Goal: Task Accomplishment & Management: Complete application form

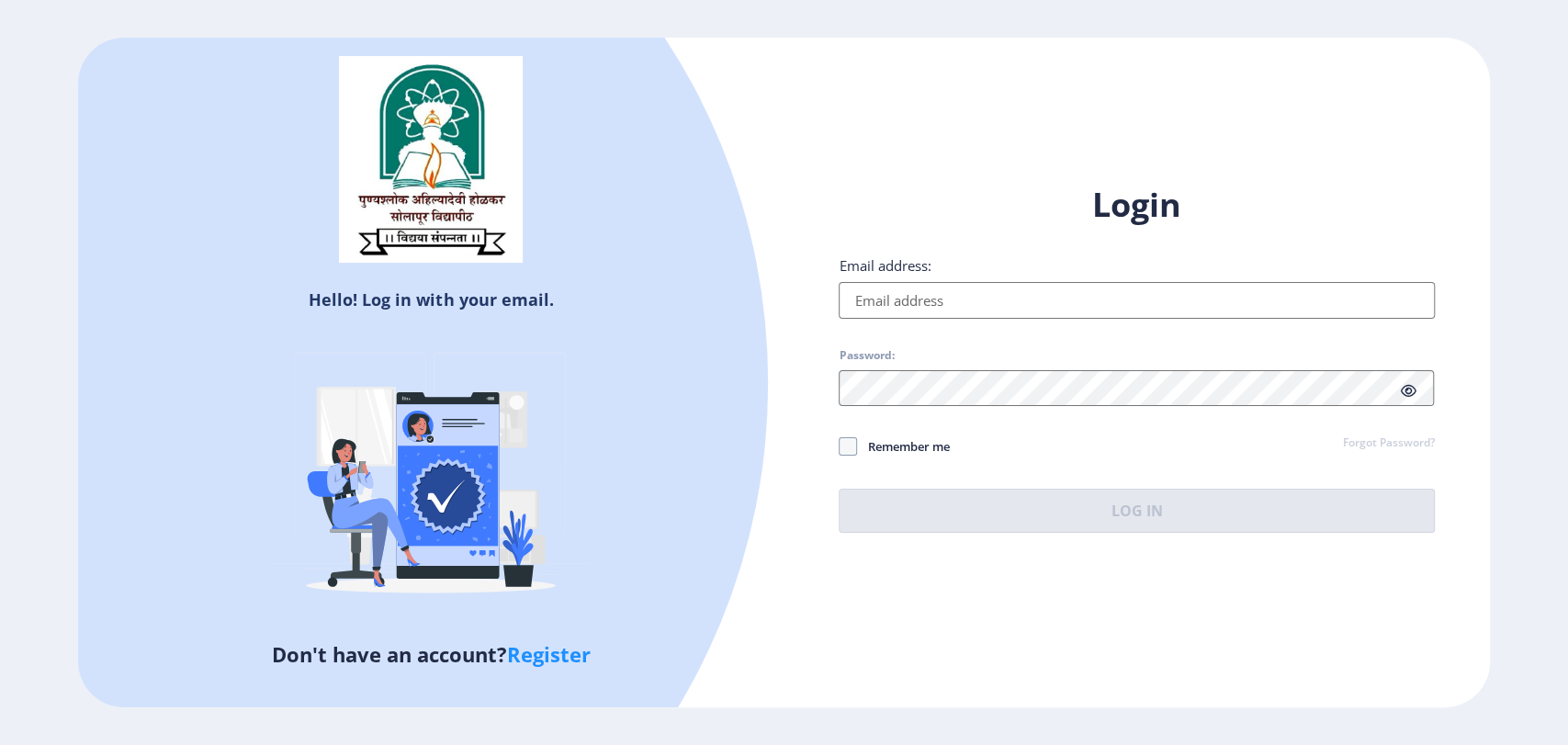
type input "aparna@edulab.in"
click at [1047, 517] on button "Log In" at bounding box center [1137, 511] width 596 height 44
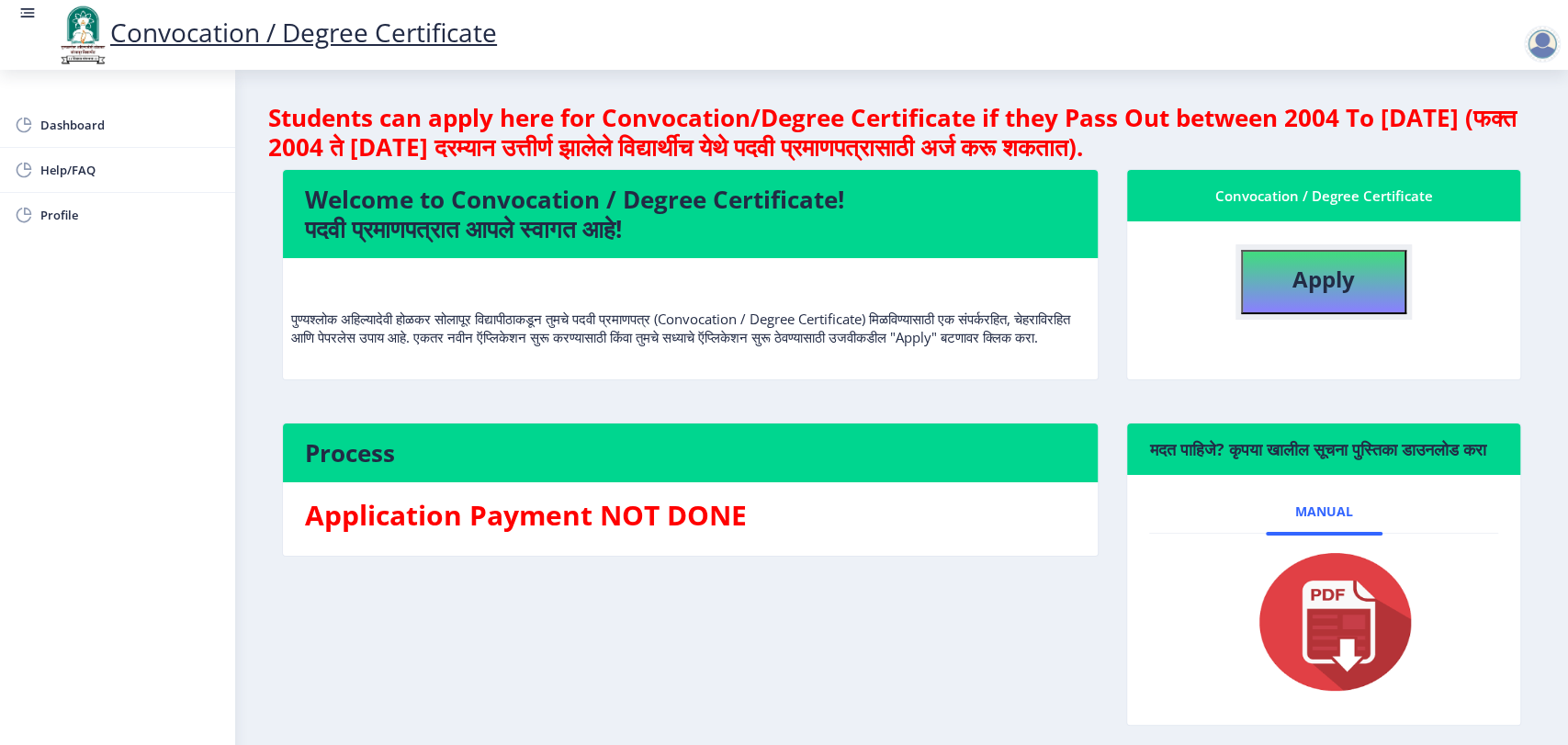
click at [1357, 281] on button "Apply" at bounding box center [1324, 282] width 165 height 65
select select
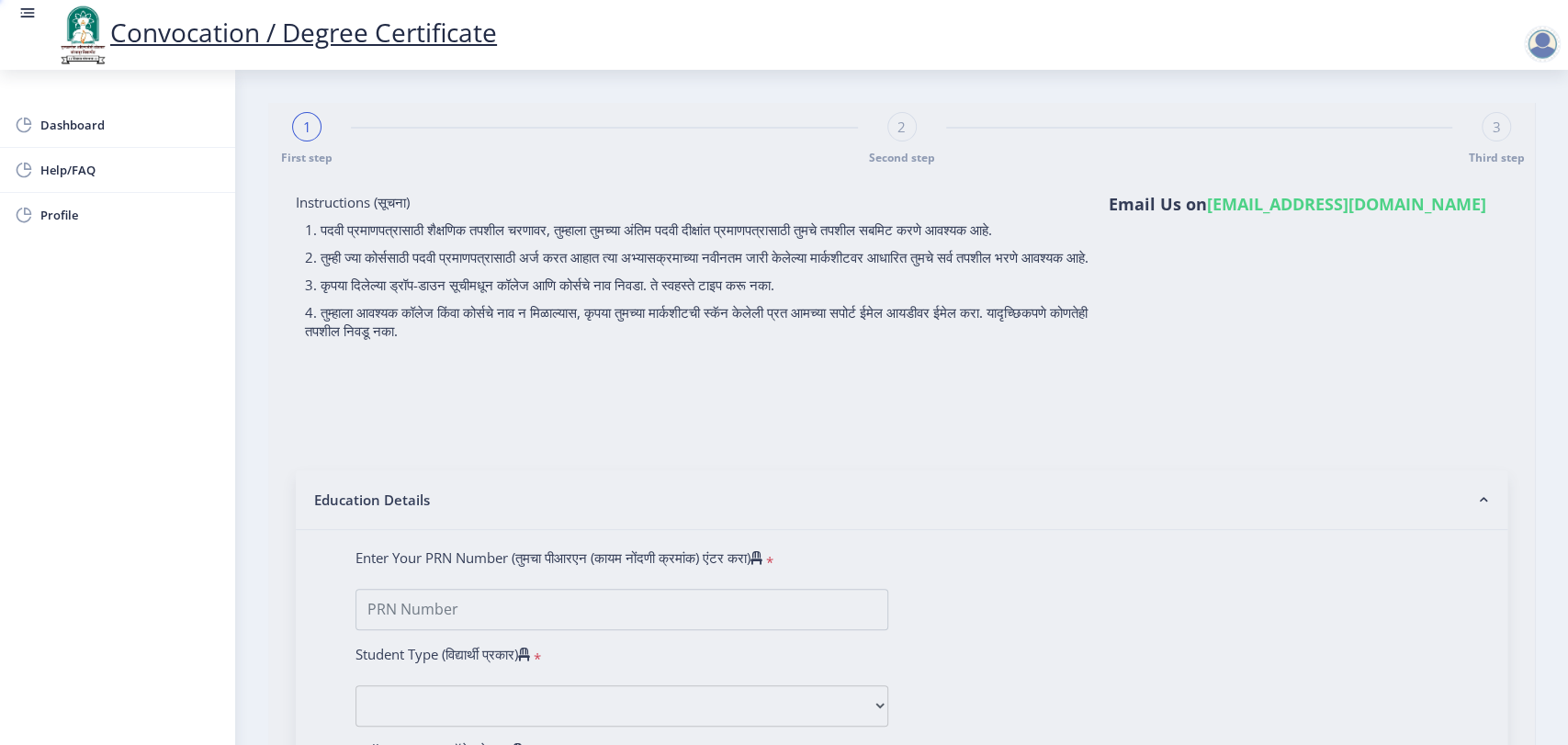
type input "43567890"
select select "Regular"
select select "2023"
select select
select select "Grade A"
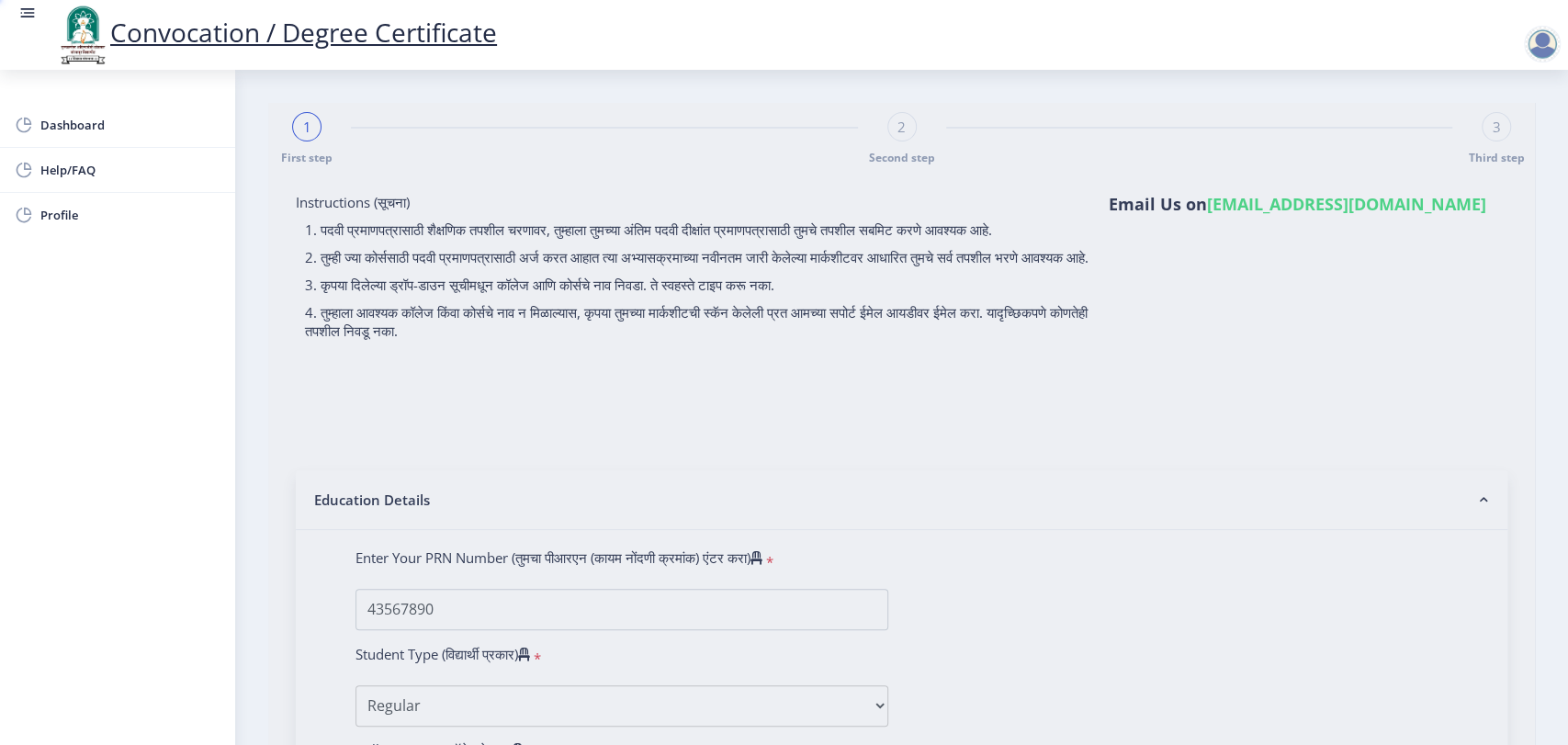
type input "2345678"
type input "test"
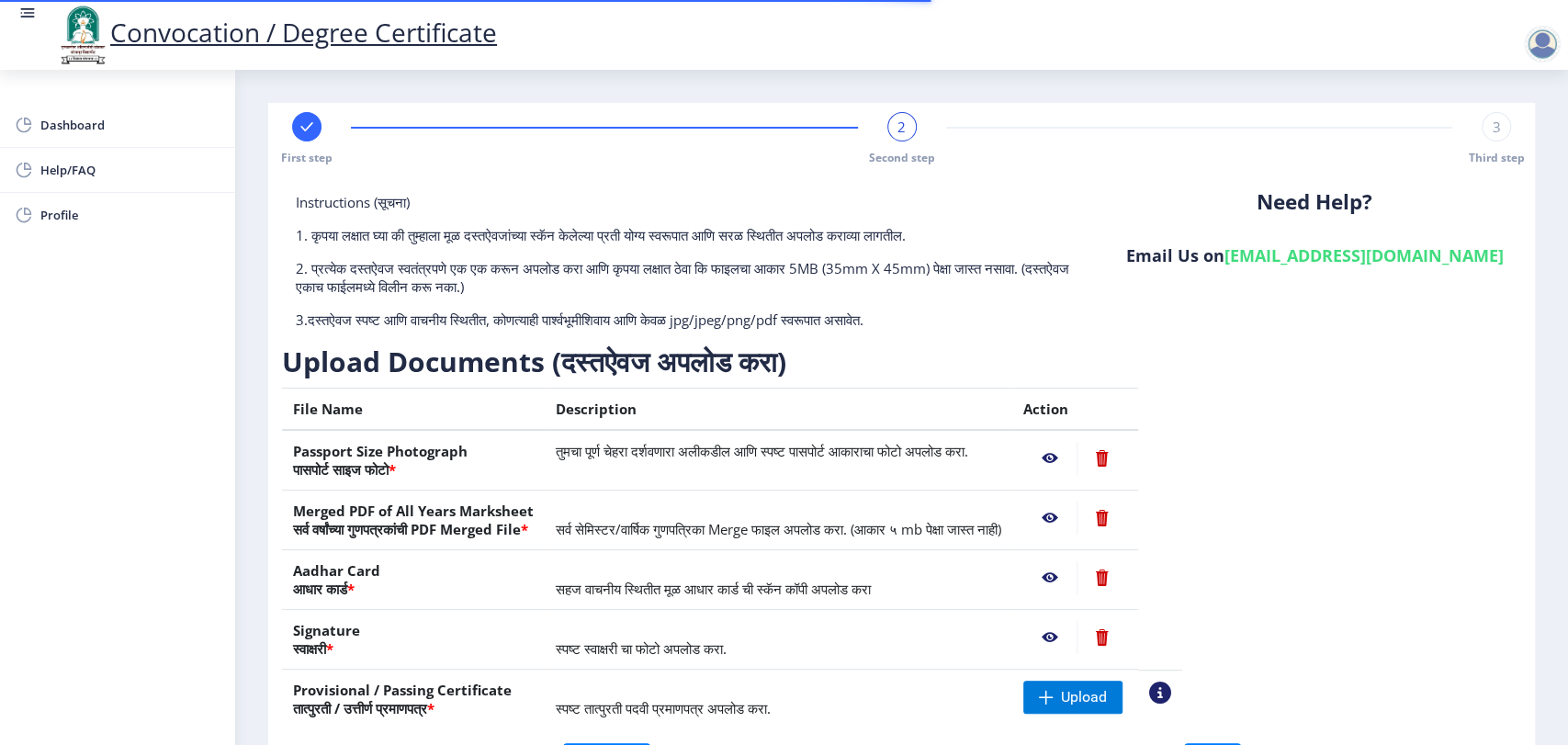
drag, startPoint x: 301, startPoint y: 124, endPoint x: 336, endPoint y: 98, distance: 43.6
click at [301, 124] on rect at bounding box center [307, 126] width 18 height 18
select select "Regular"
select select "2023"
select select "Grade A"
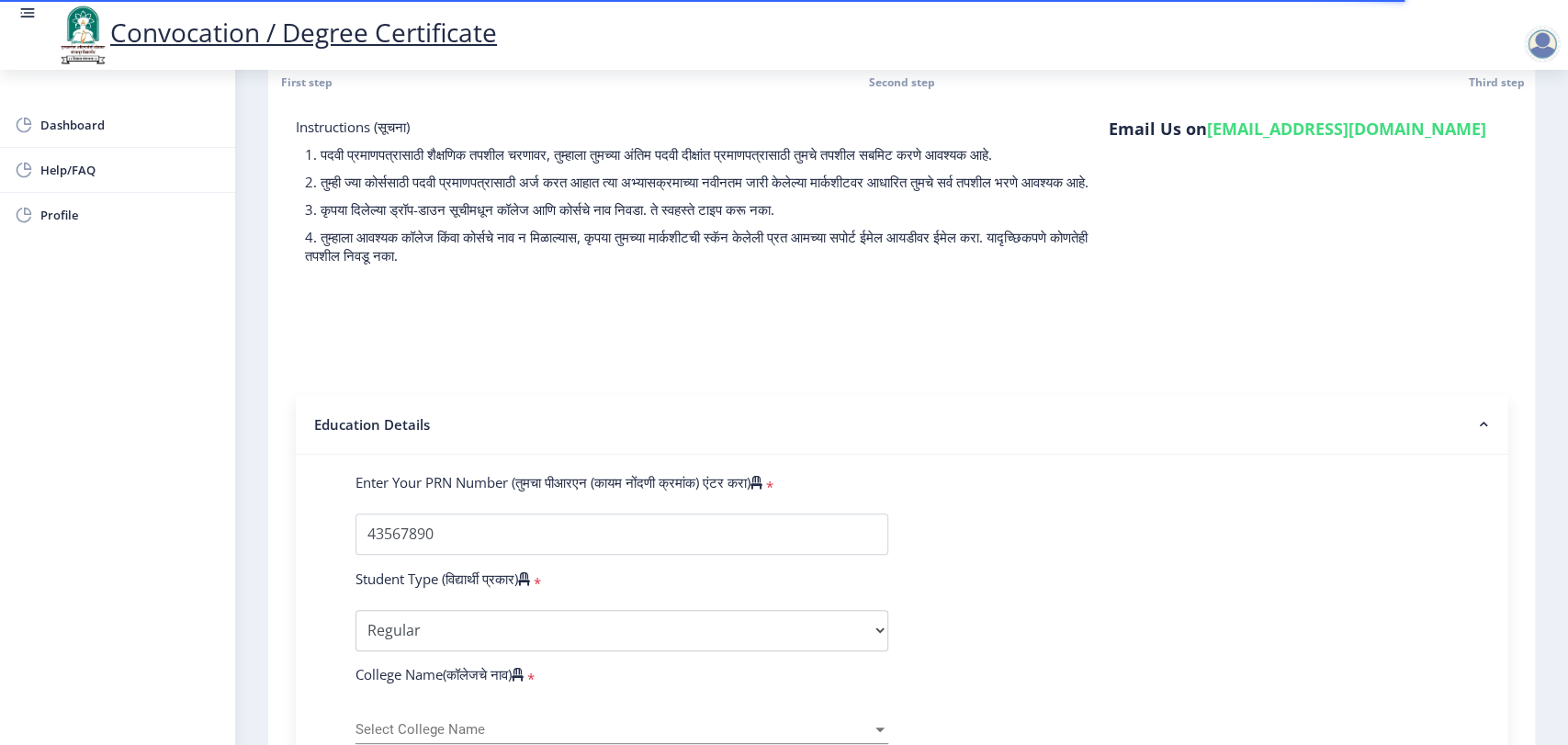
scroll to position [407, 0]
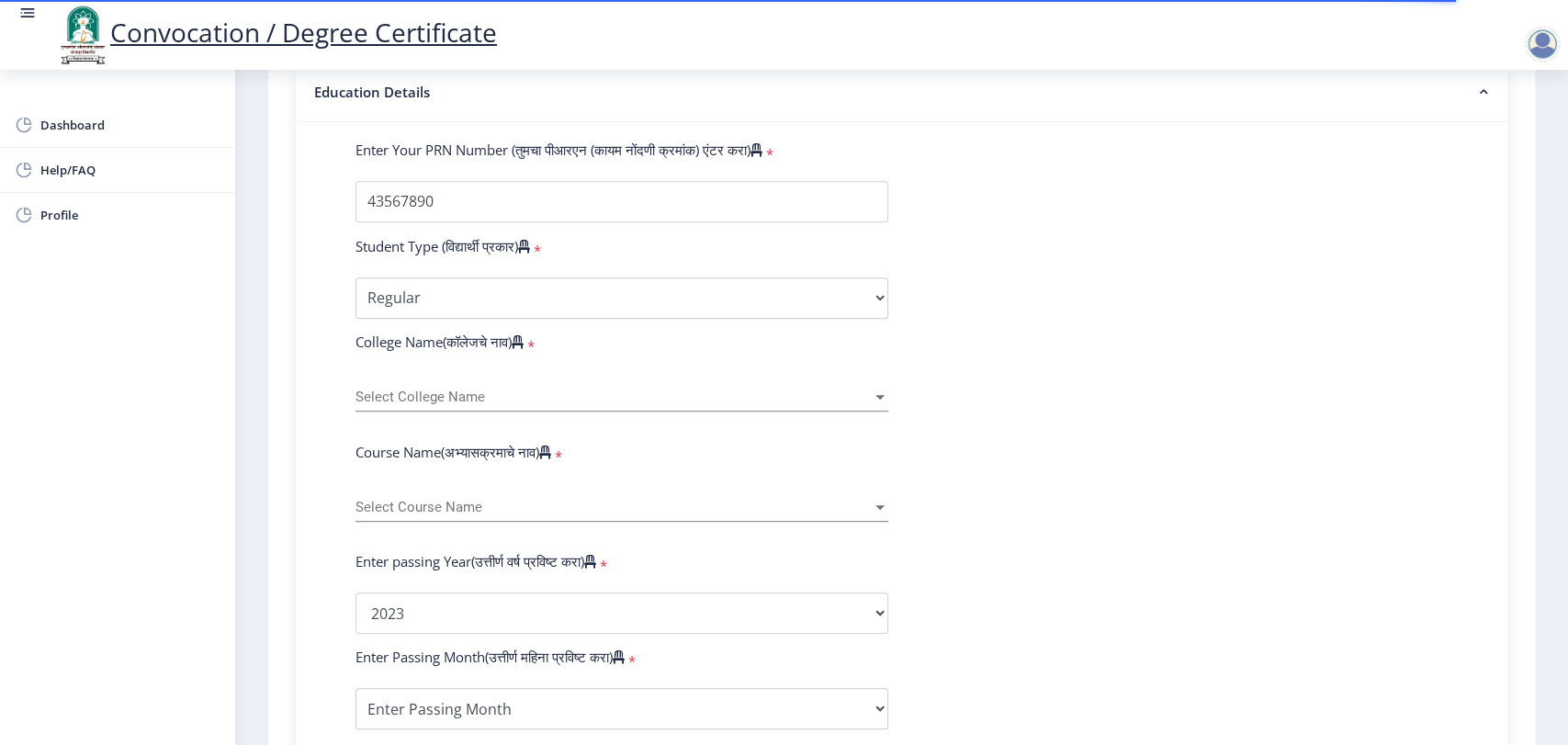
click at [496, 405] on span "Select College Name" at bounding box center [614, 397] width 516 height 16
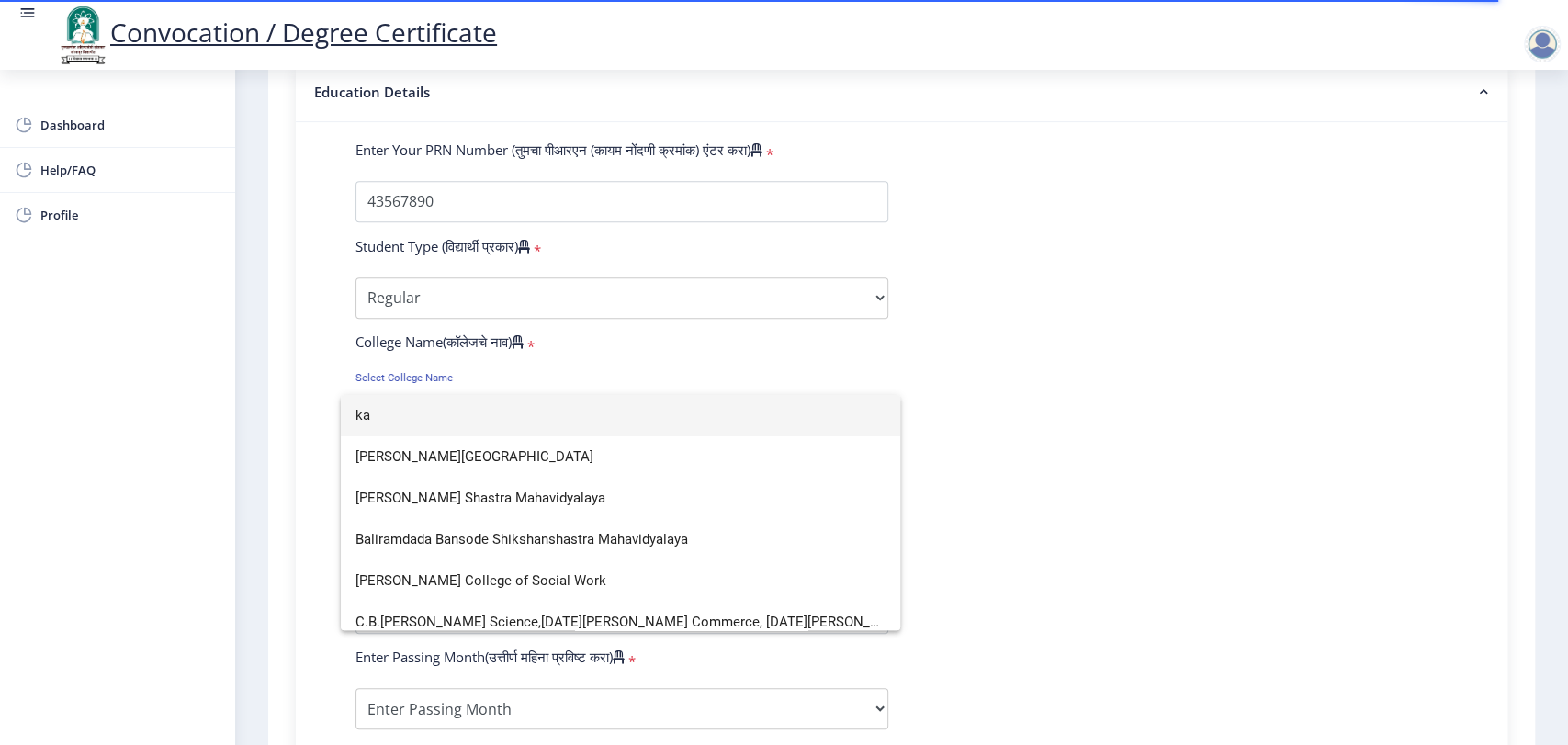
scroll to position [11, 0]
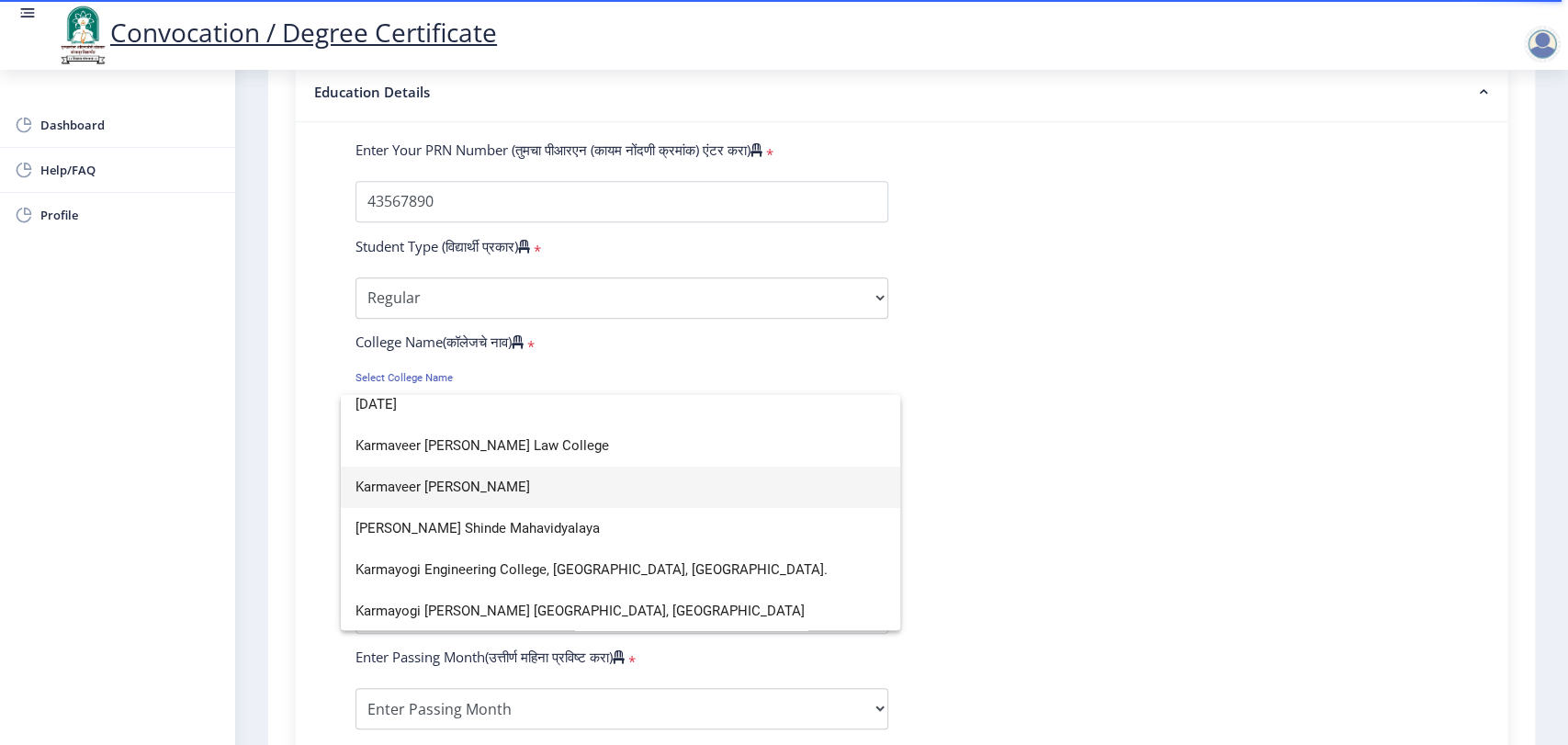
type input "karma"
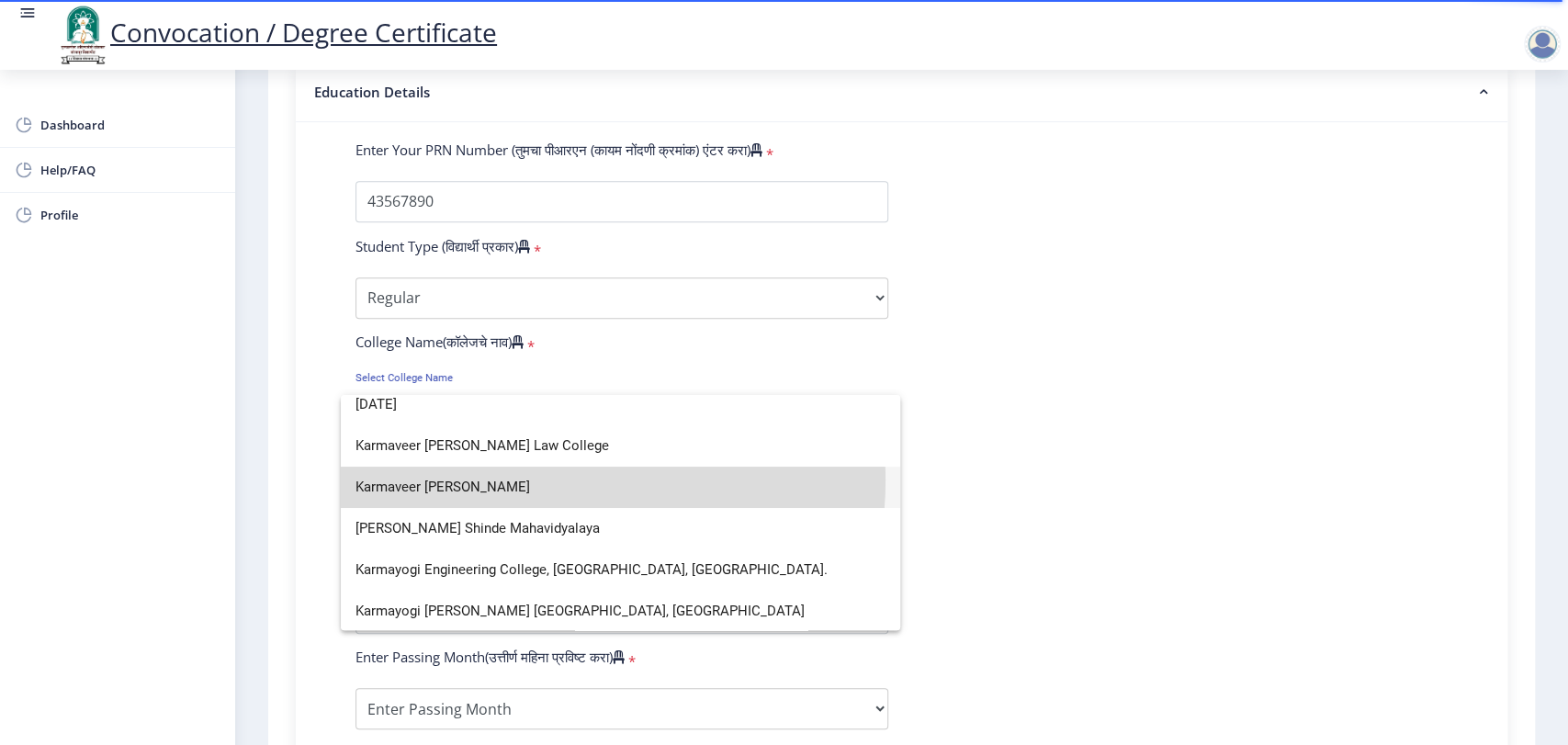
click at [541, 479] on span "Karmaveer [PERSON_NAME]" at bounding box center [621, 487] width 530 height 42
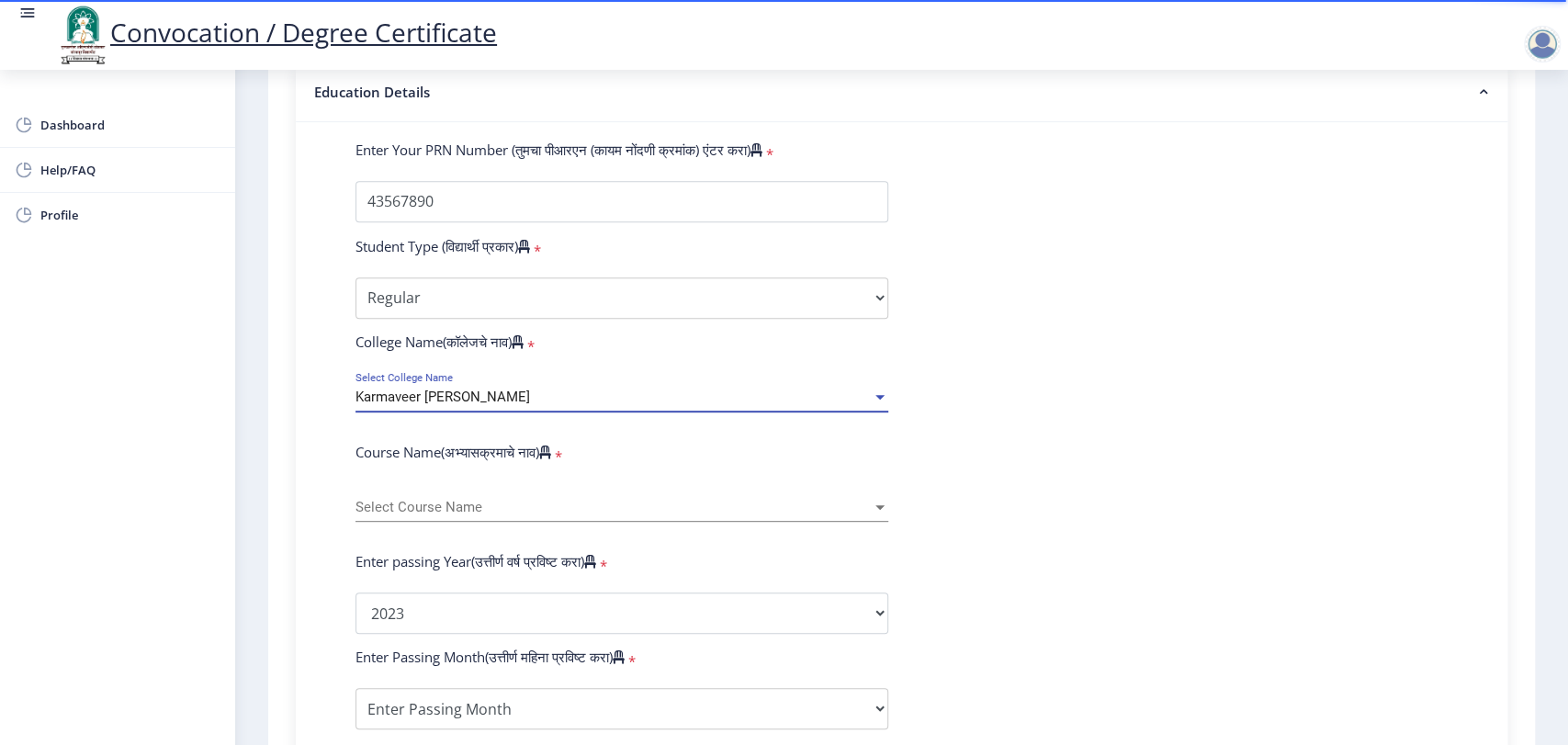
click at [548, 515] on span "Select Course Name" at bounding box center [614, 508] width 516 height 16
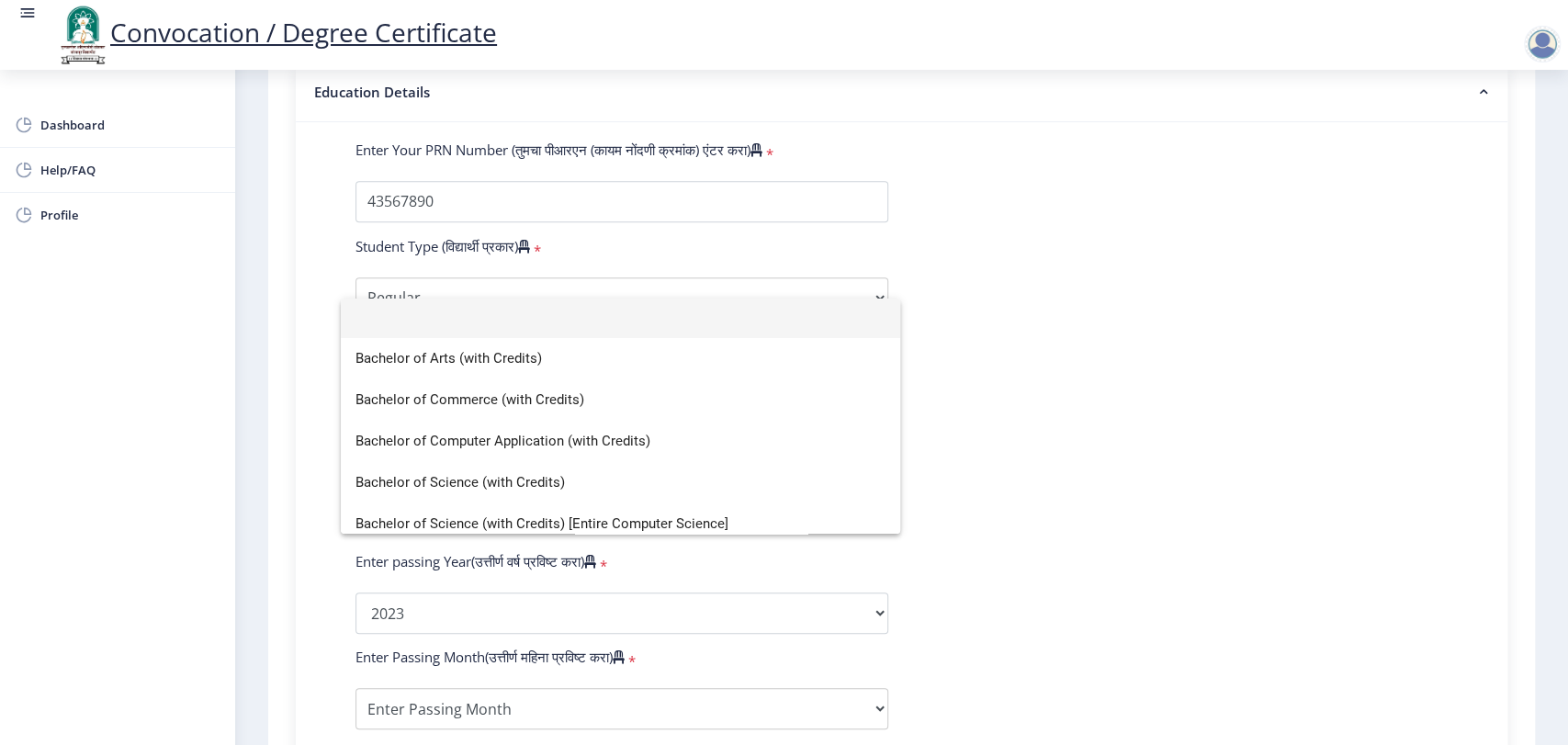
scroll to position [0, 0]
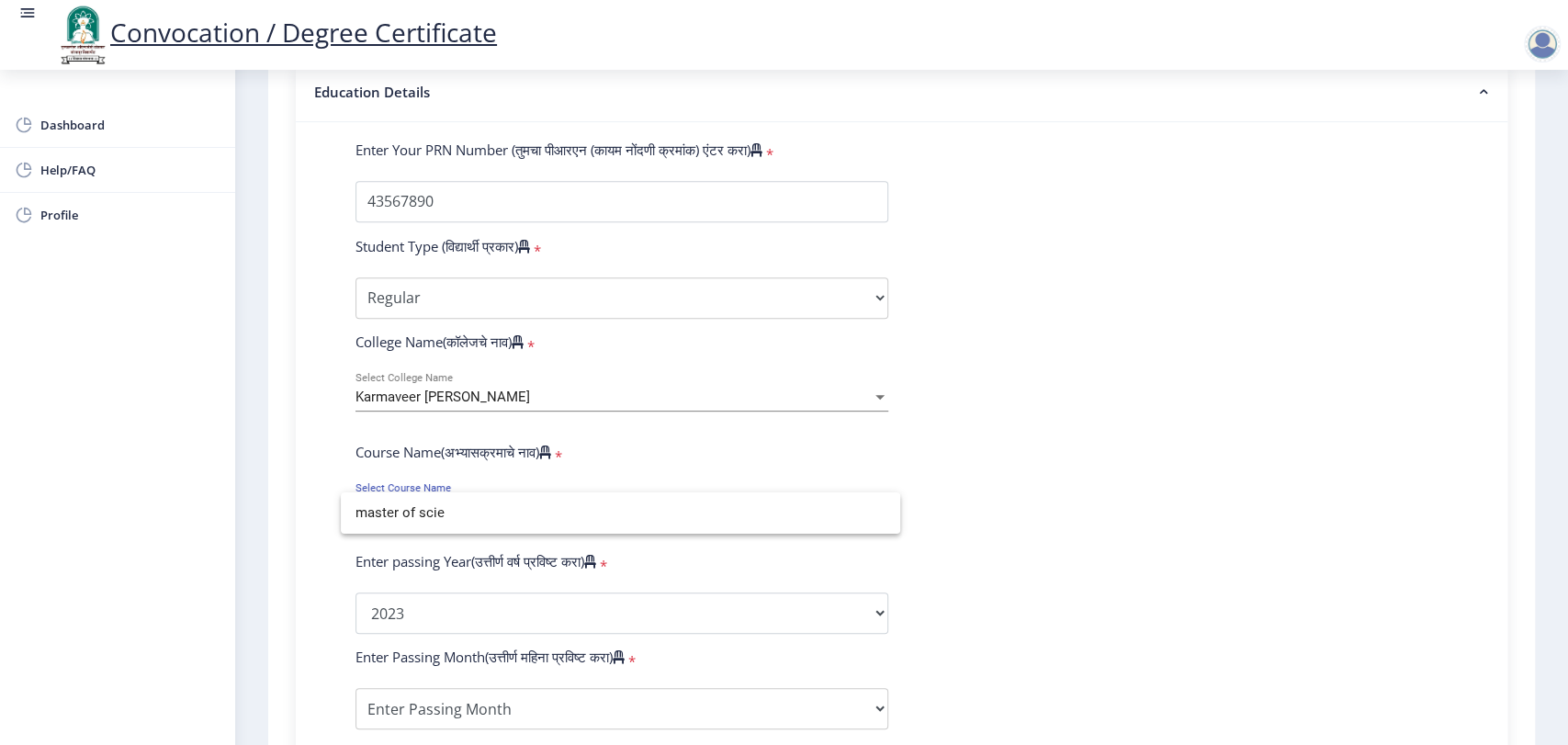
type input "master of scie"
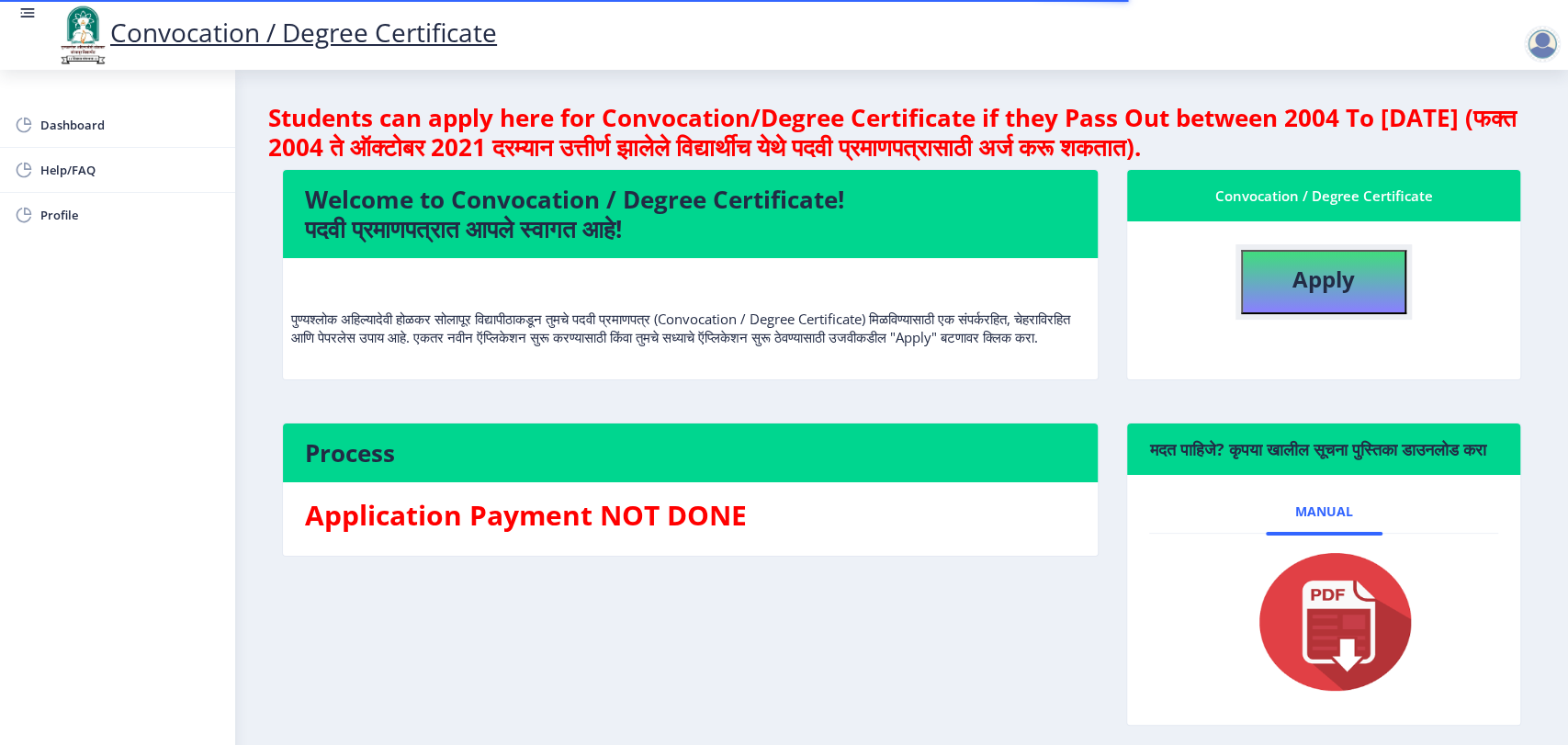
click at [1347, 284] on b "Apply" at bounding box center [1324, 279] width 63 height 30
select select
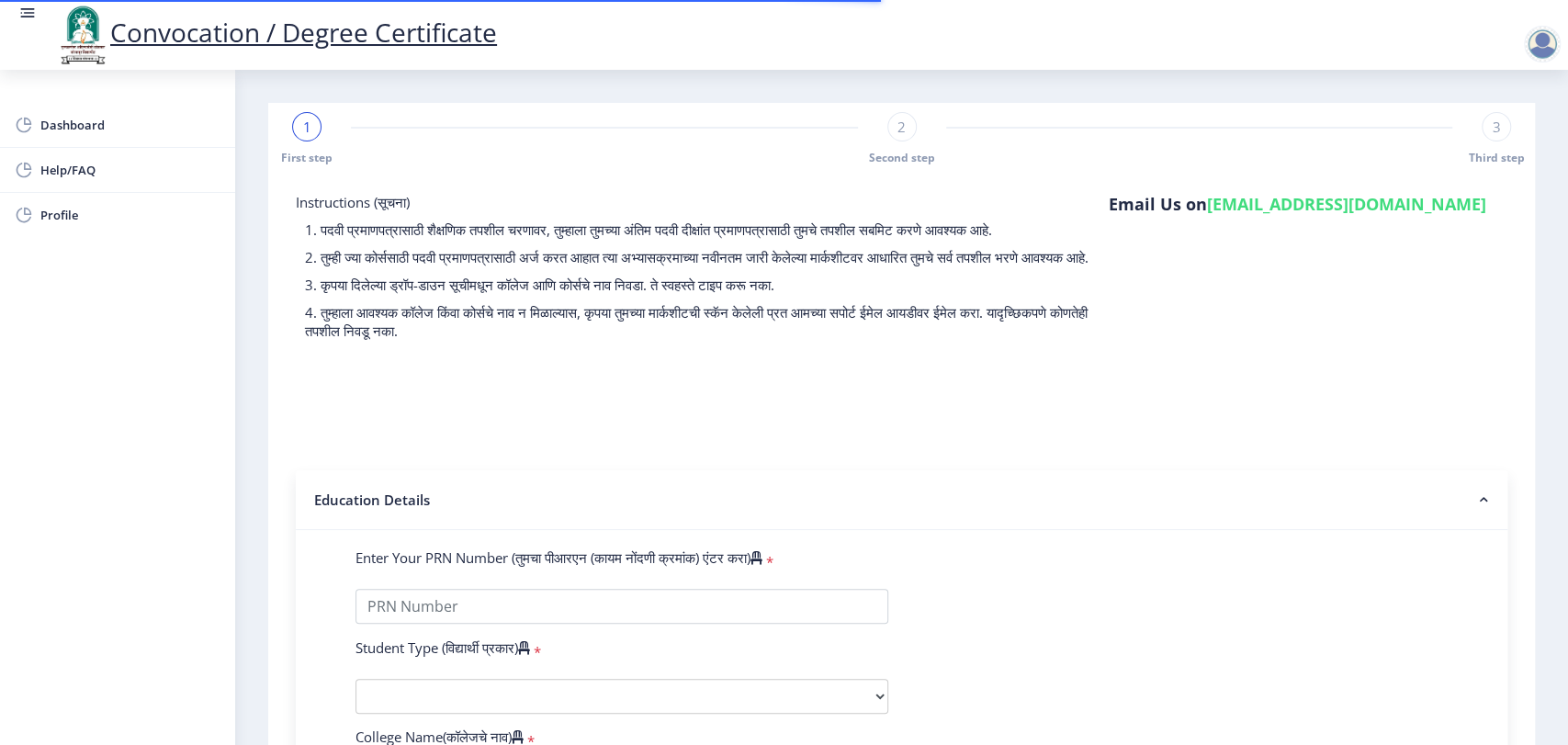
type input "43567890"
select select "Regular"
select select "2023"
select select
select select "Grade A"
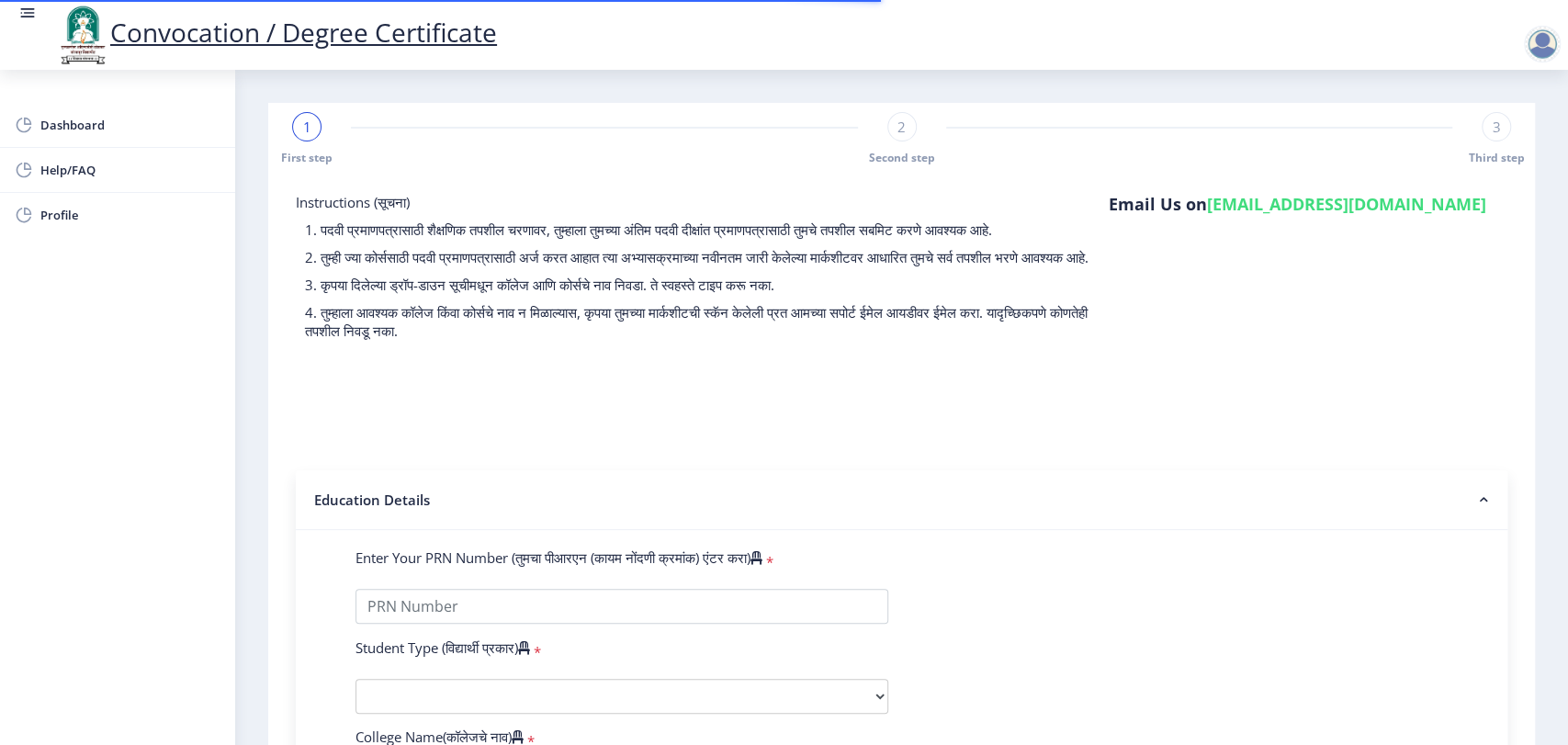
type input "2345678"
type input "test"
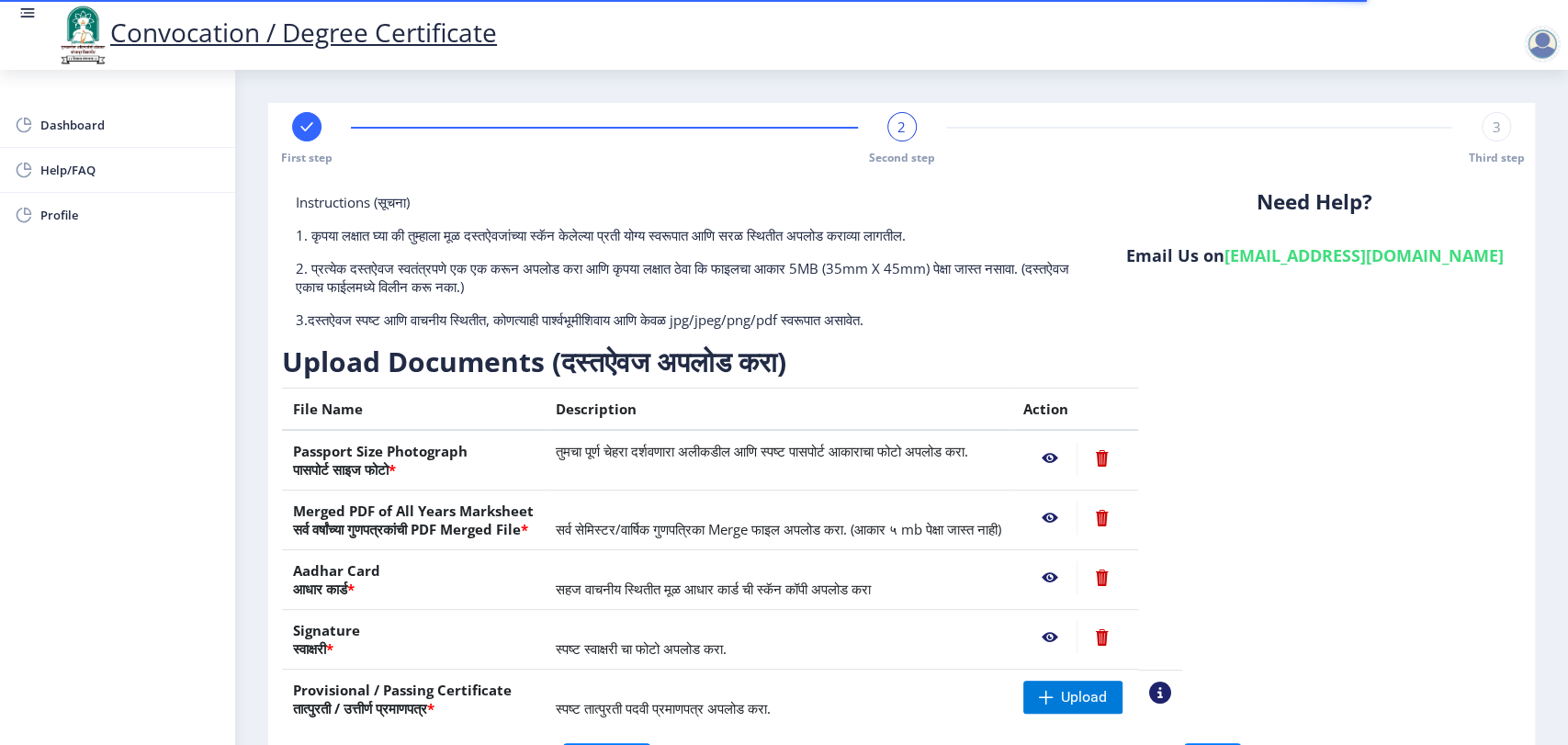
click at [304, 131] on rect at bounding box center [307, 126] width 18 height 18
select select "Regular"
select select "2023"
select select "Grade A"
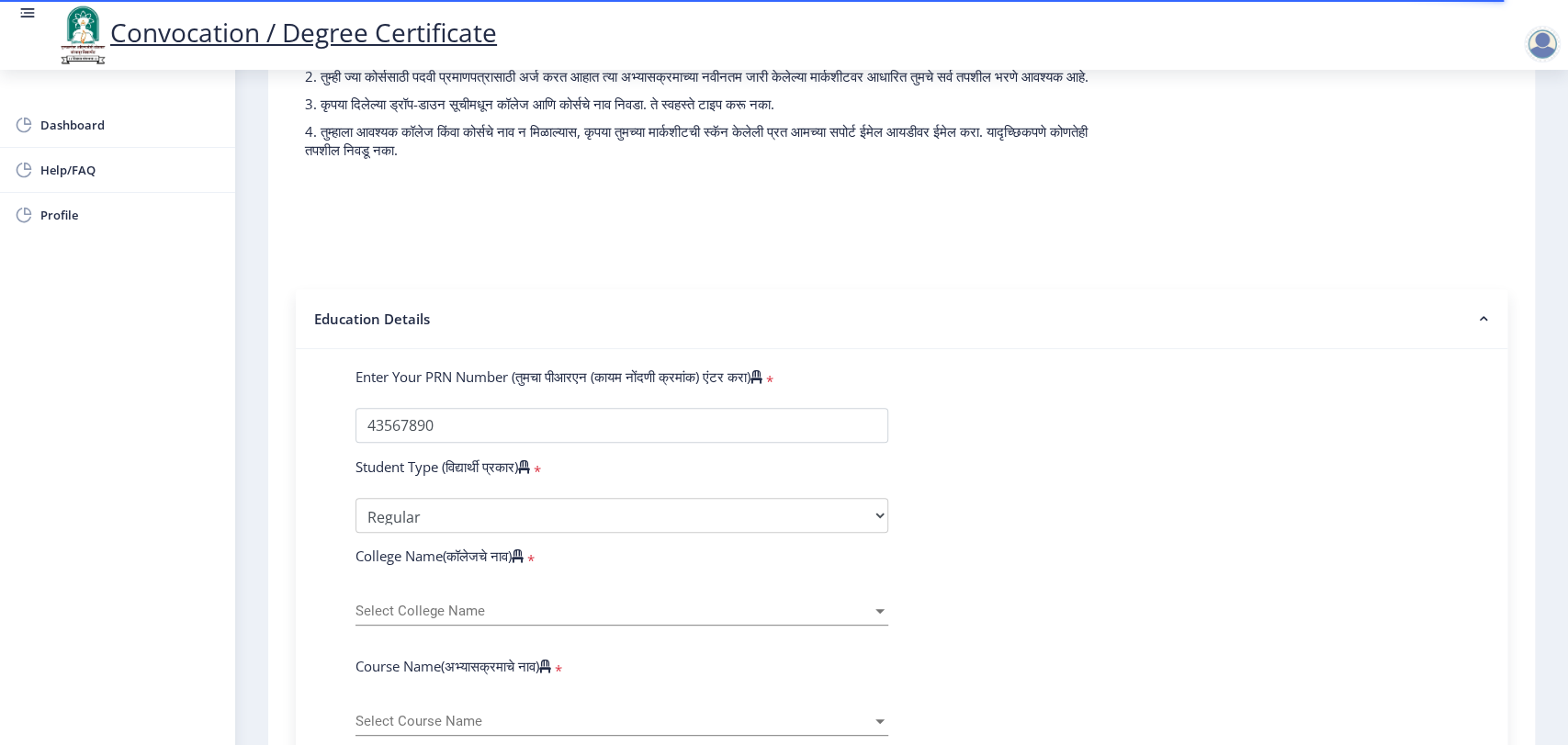
scroll to position [407, 0]
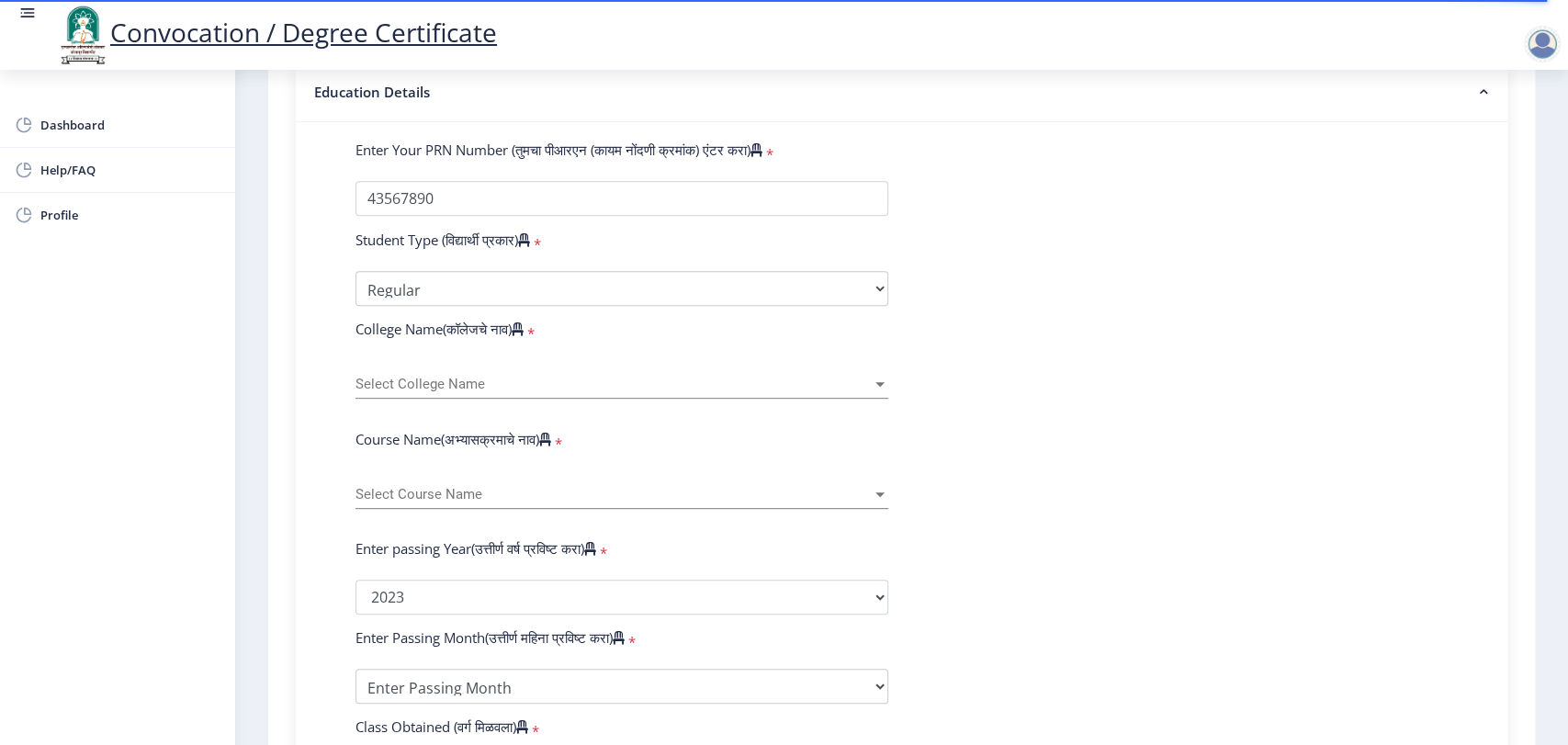
click at [472, 392] on span "Select College Name" at bounding box center [614, 384] width 516 height 16
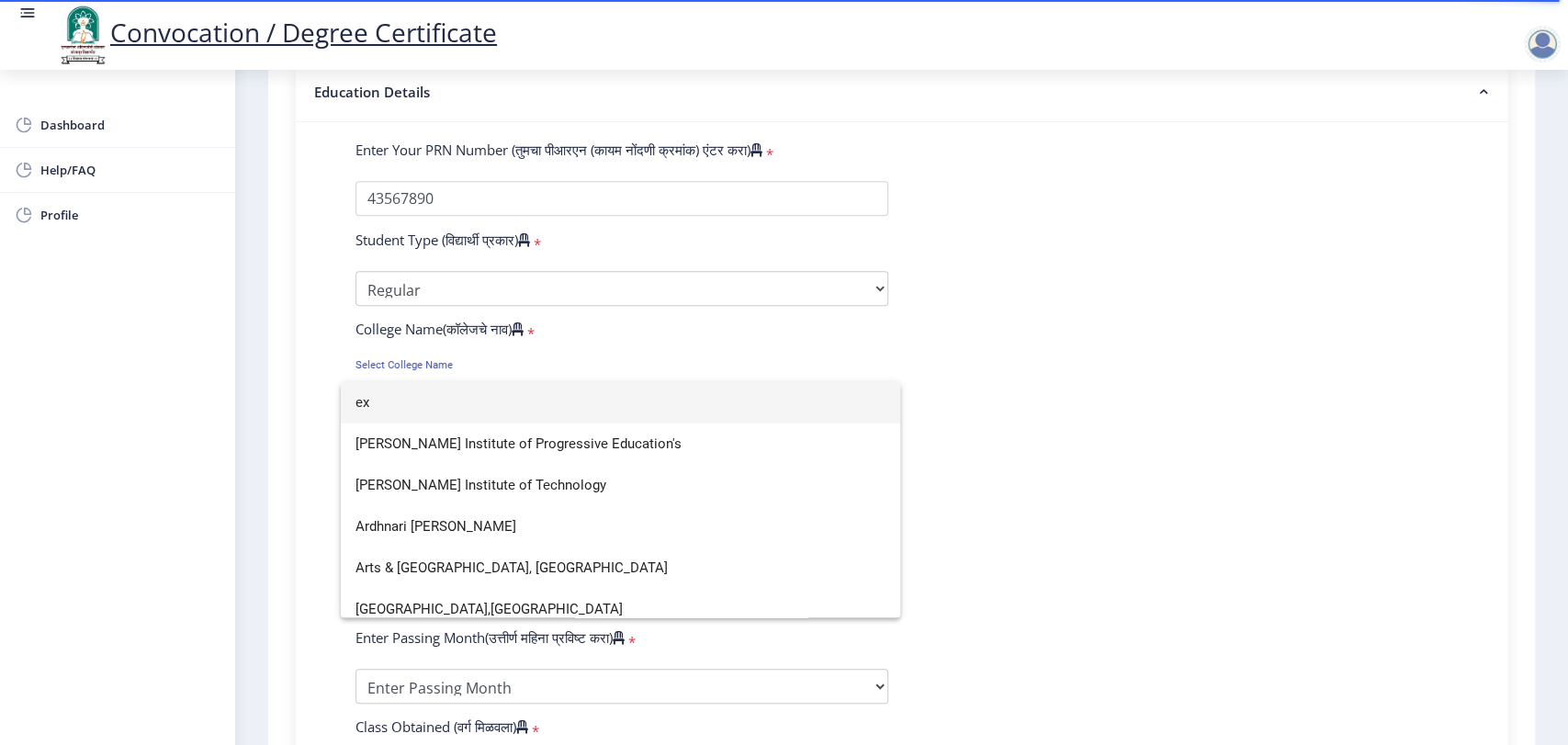
scroll to position [0, 0]
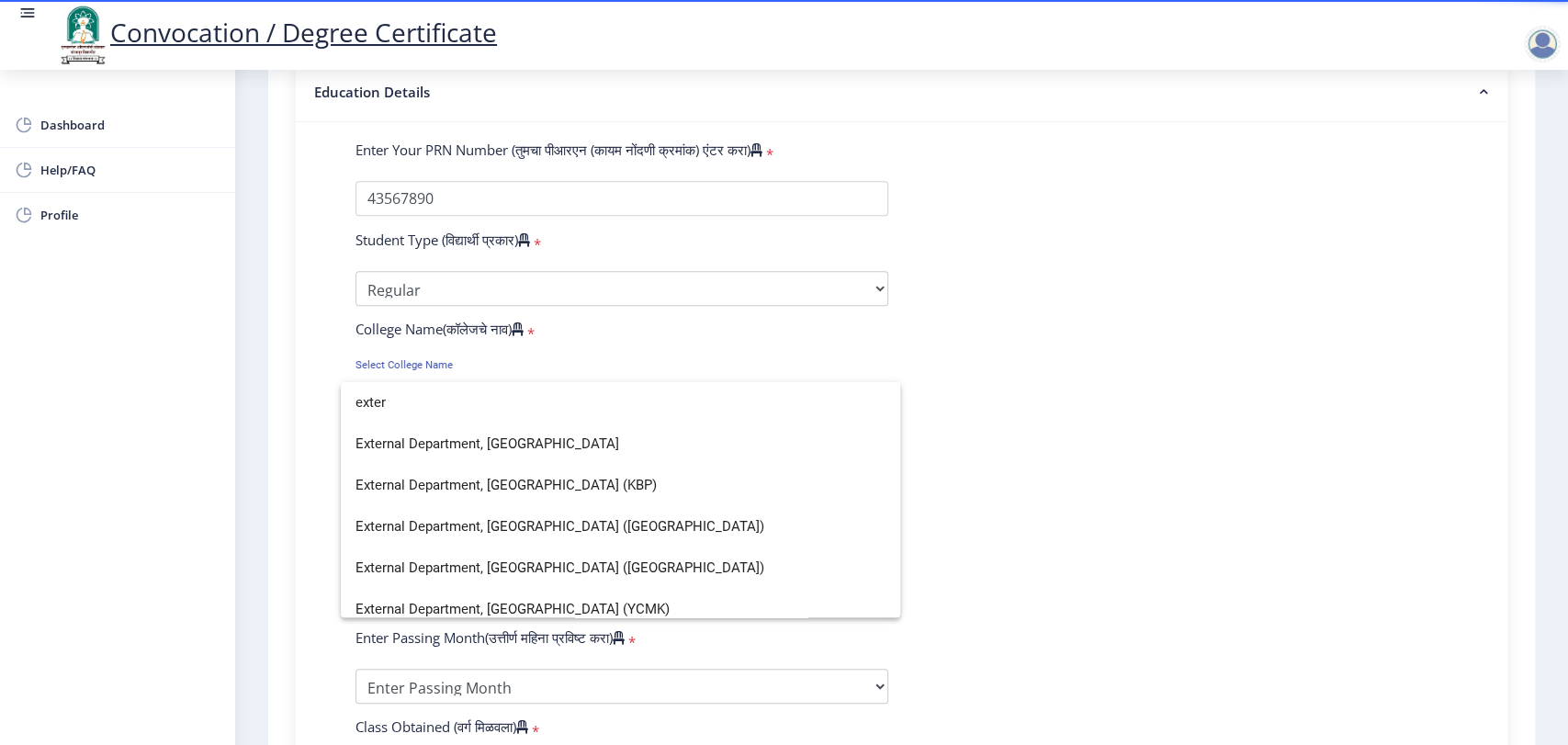
type input "exter"
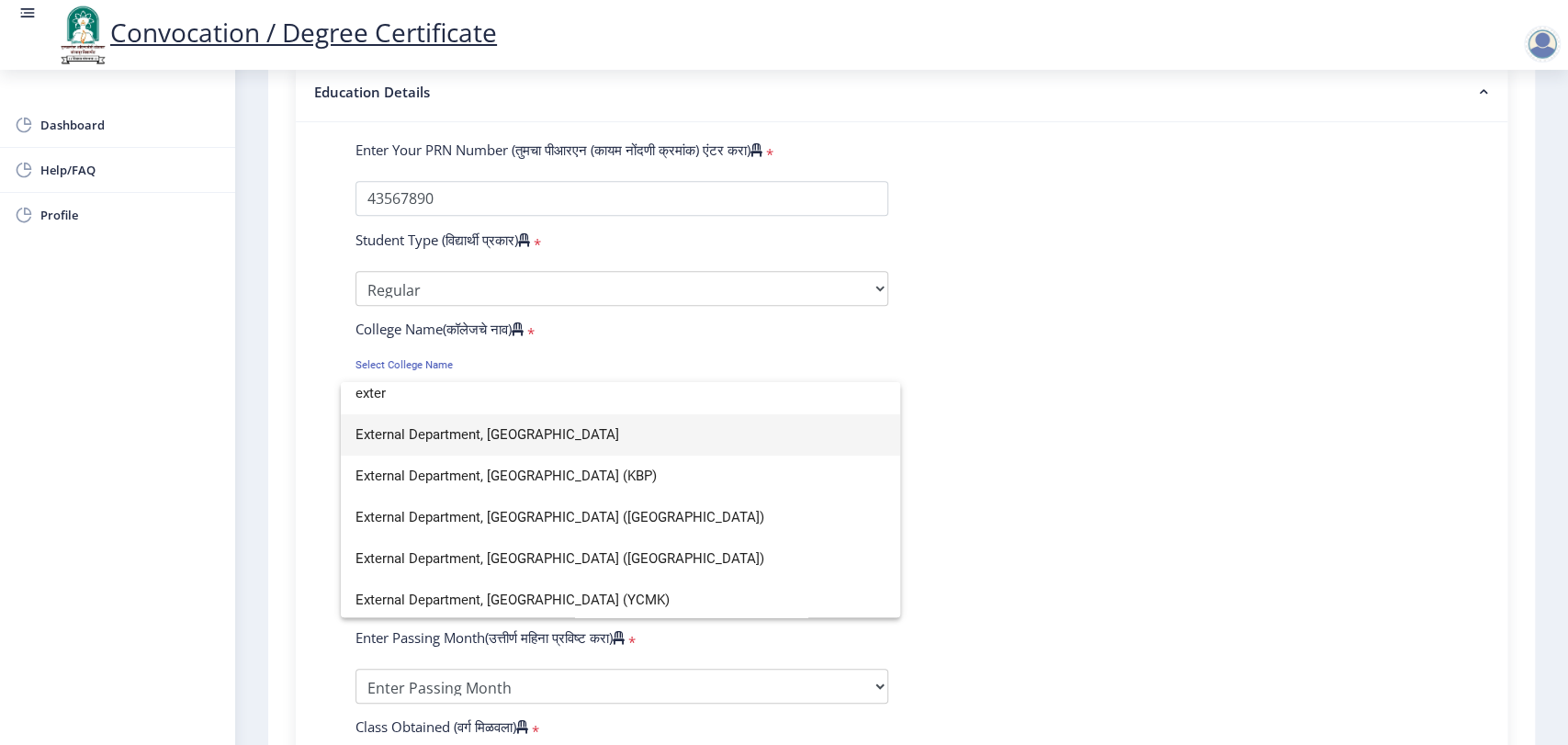
scroll to position [12, 0]
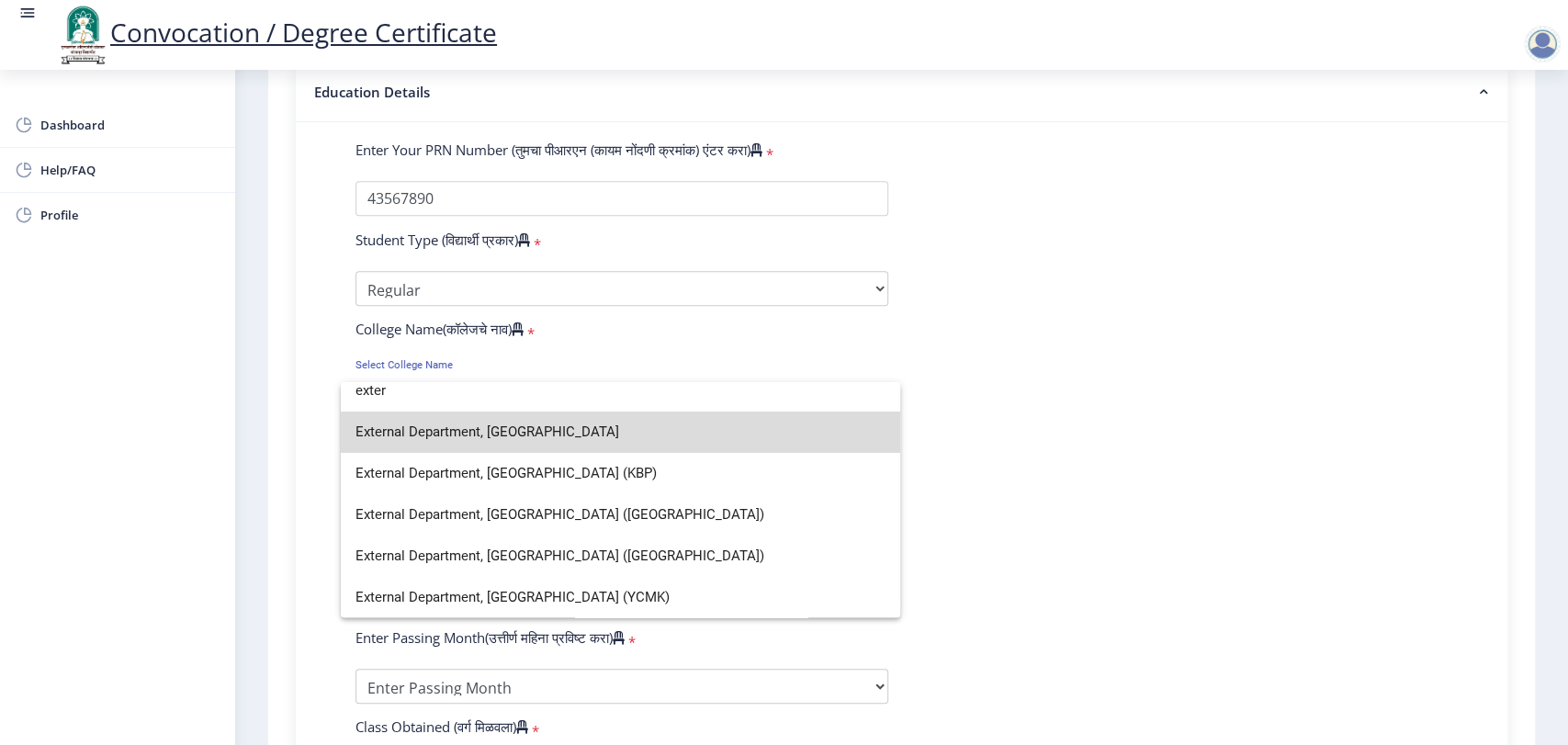
click at [679, 431] on span "External Department, [GEOGRAPHIC_DATA]" at bounding box center [621, 432] width 530 height 42
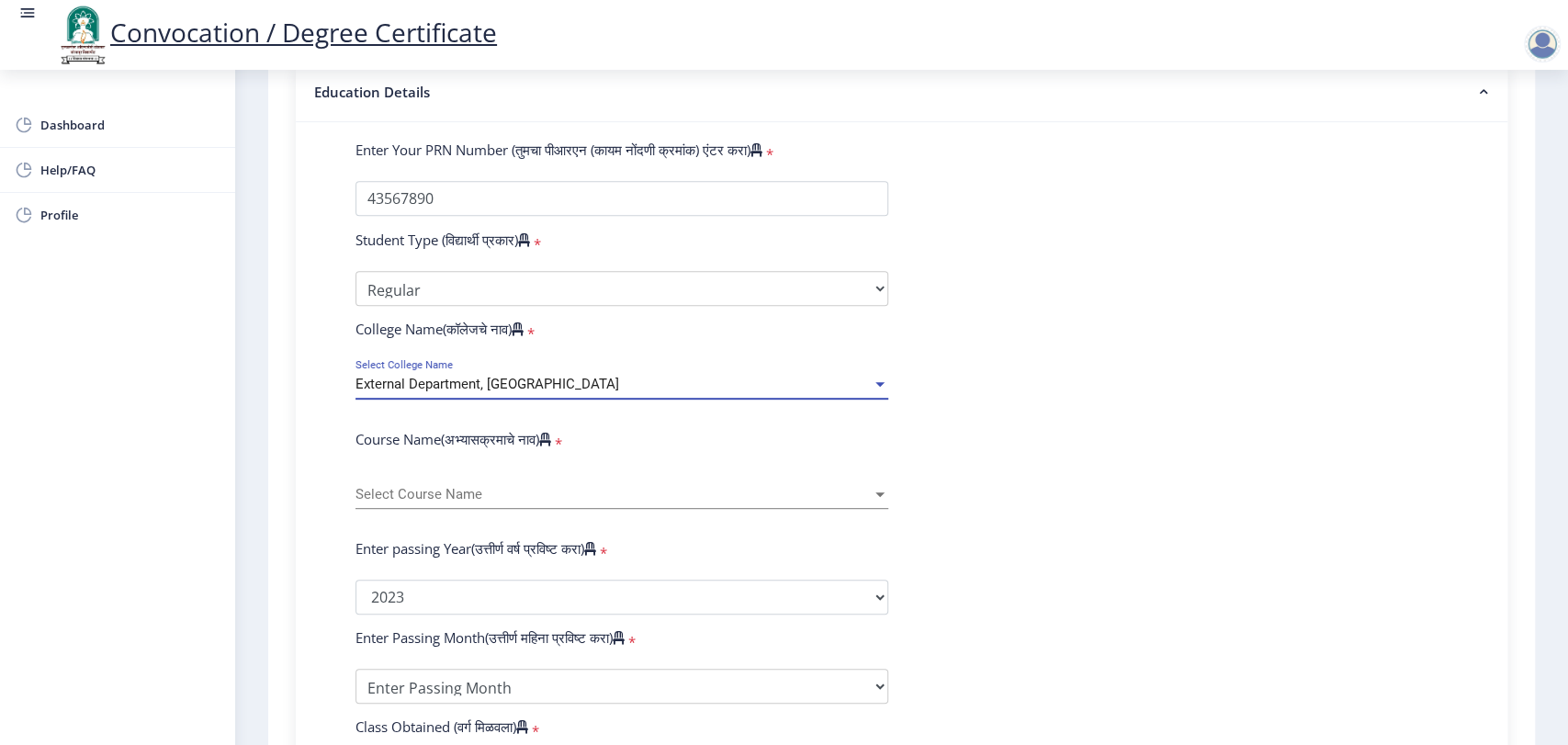
click at [660, 502] on span "Select Course Name" at bounding box center [614, 495] width 516 height 16
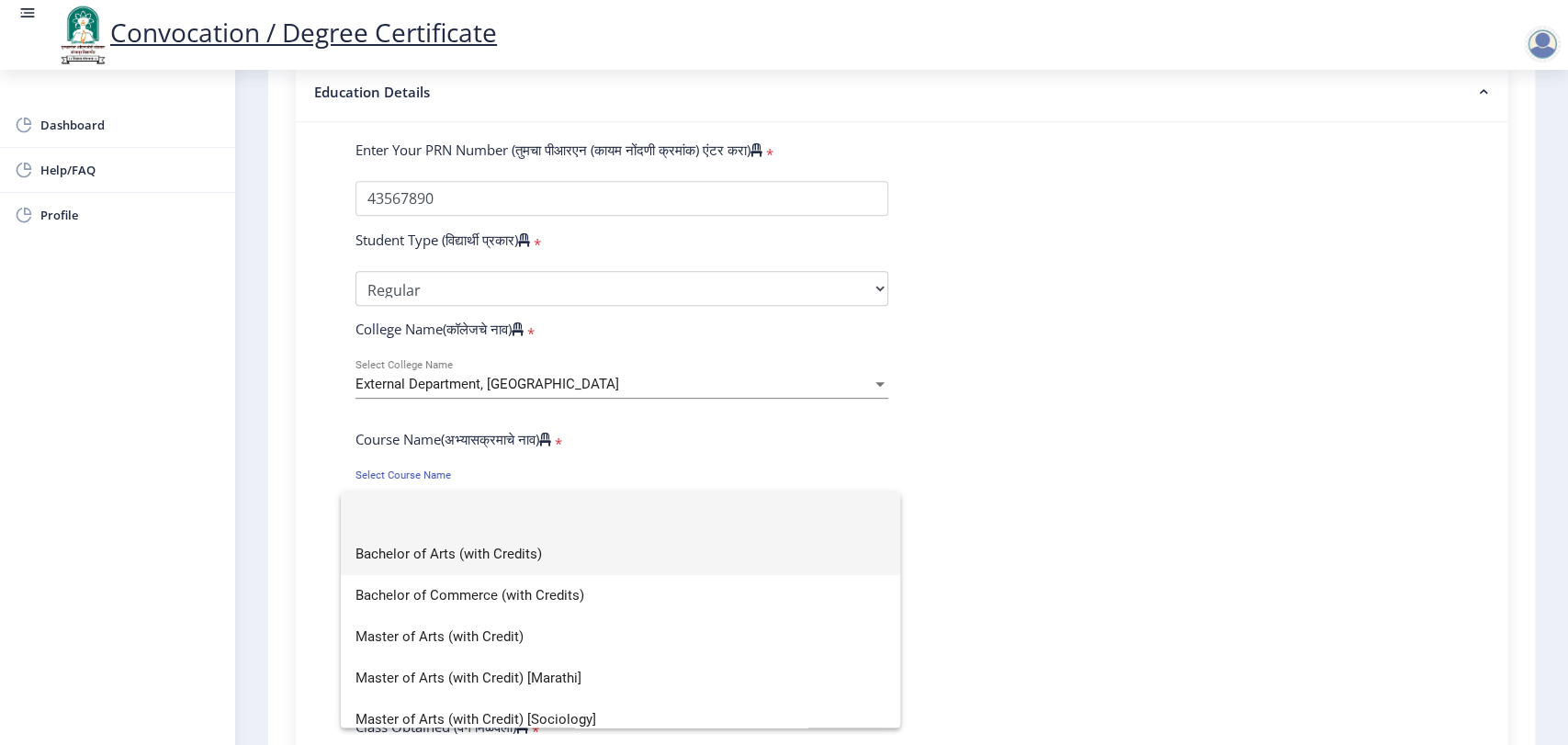
scroll to position [13, 0]
